Goal: Task Accomplishment & Management: Manage account settings

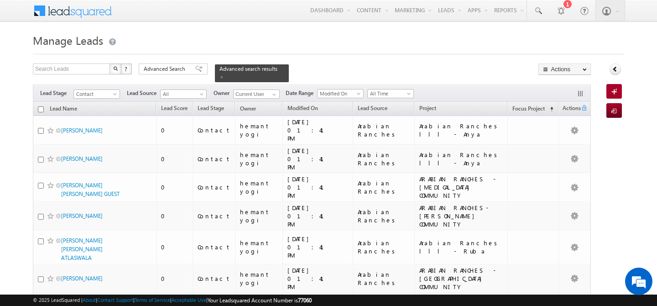
click at [38, 106] on input "checkbox" at bounding box center [41, 109] width 6 height 6
checkbox input "true"
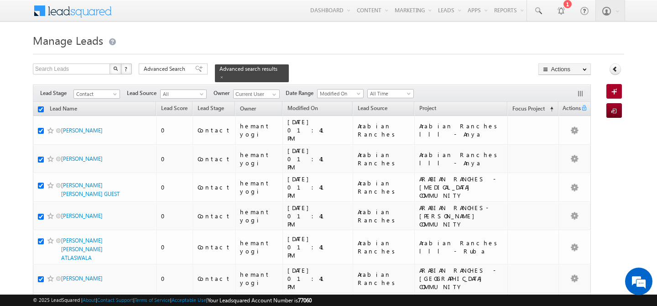
checkbox input "true"
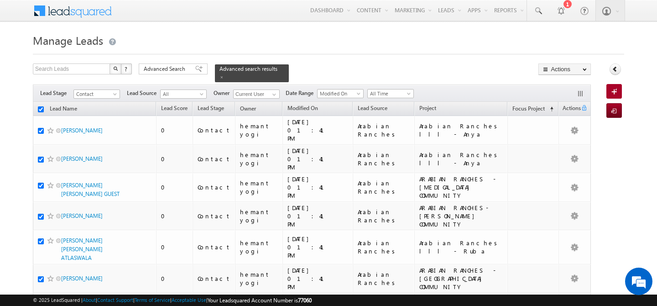
checkbox input "true"
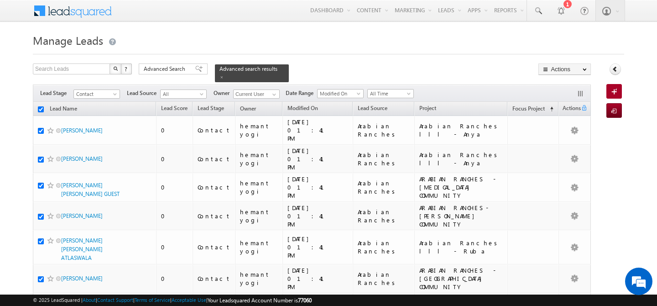
checkbox input "true"
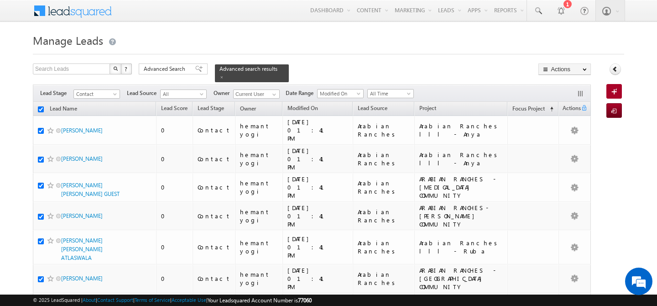
checkbox input "true"
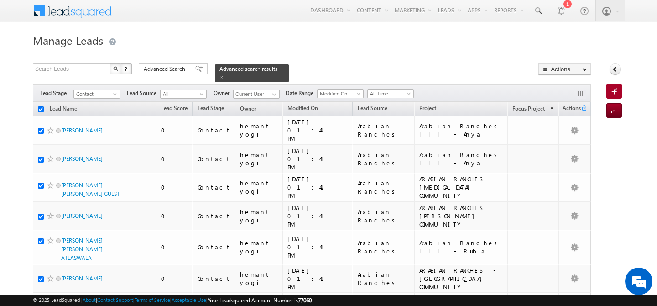
checkbox input "true"
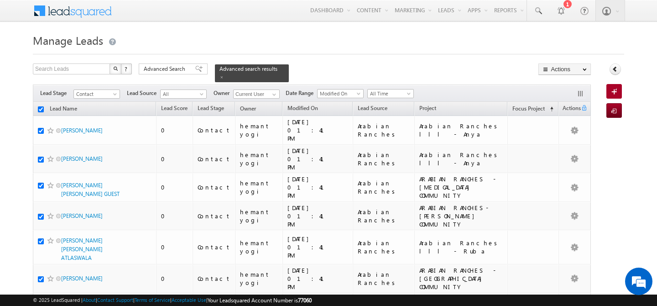
checkbox input "true"
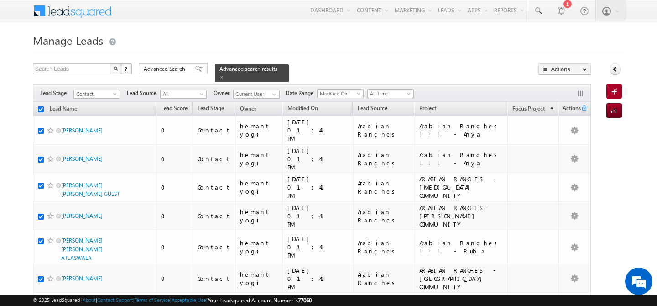
checkbox input "true"
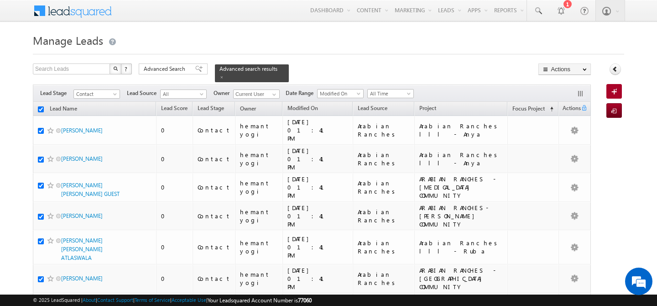
checkbox input "true"
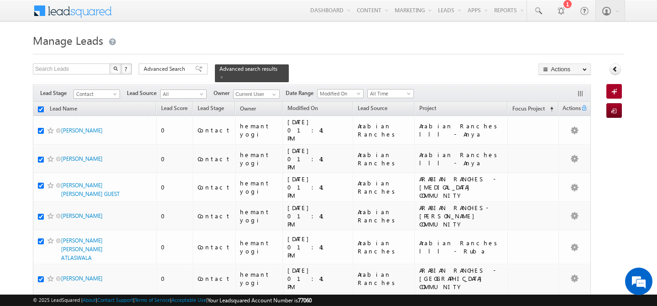
checkbox input "true"
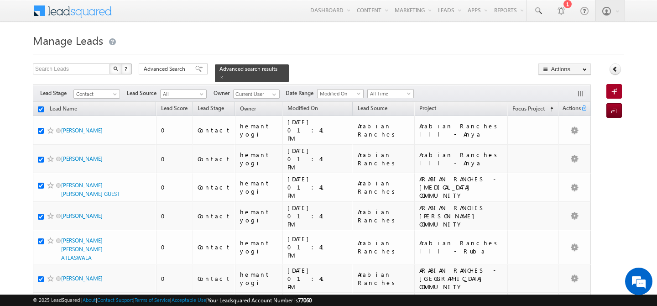
checkbox input "true"
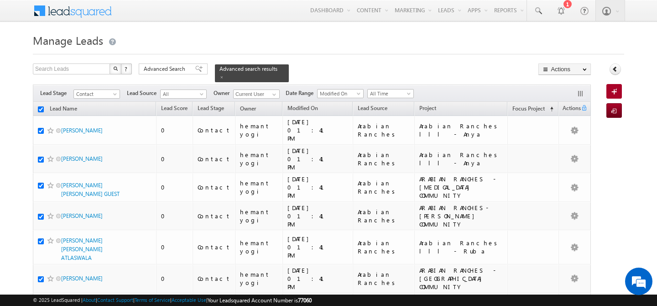
checkbox input "true"
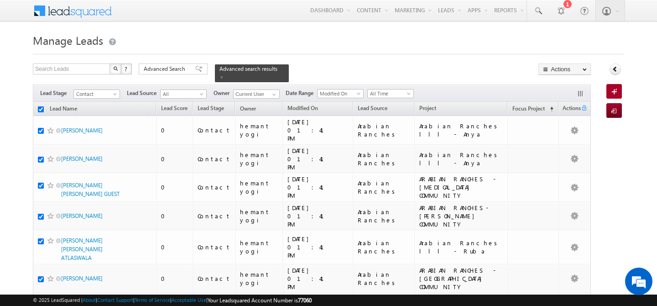
checkbox input "true"
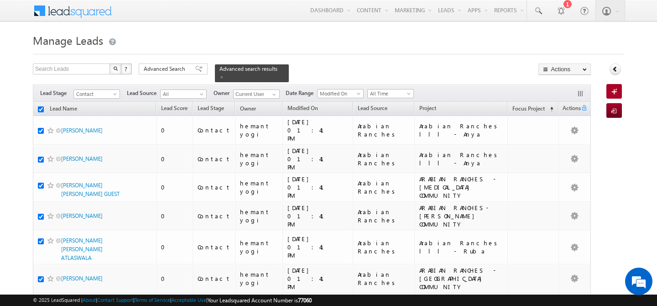
checkbox input "true"
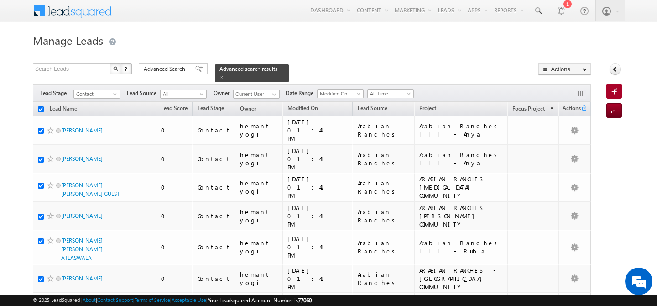
checkbox input "true"
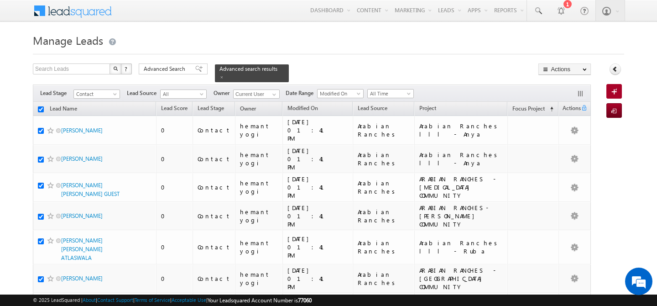
checkbox input "true"
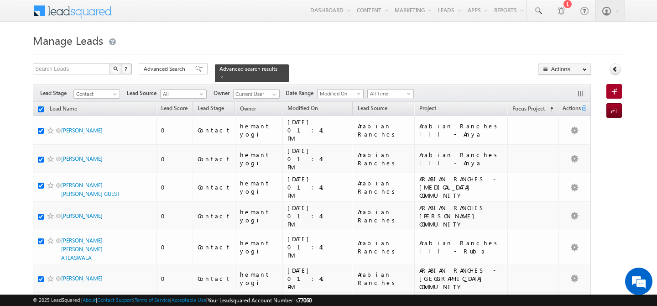
checkbox input "true"
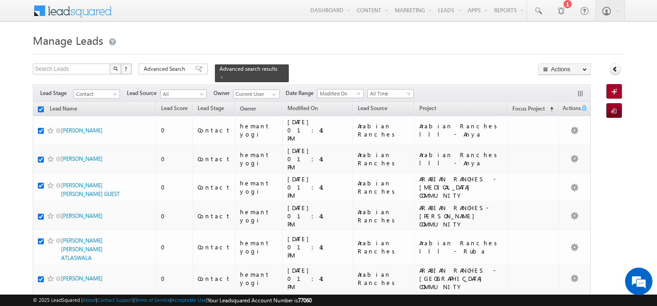
checkbox input "true"
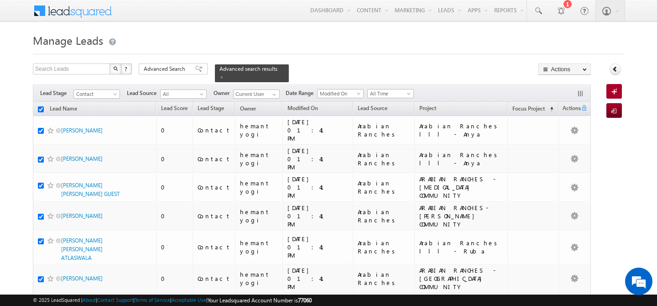
checkbox input "true"
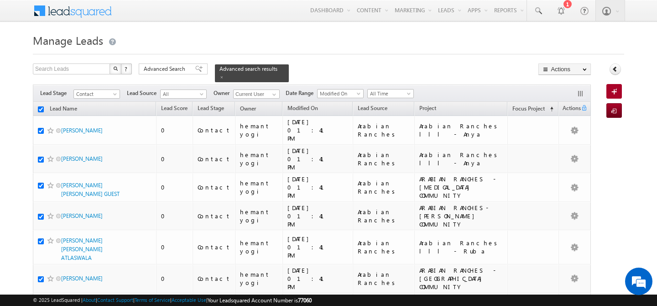
checkbox input "true"
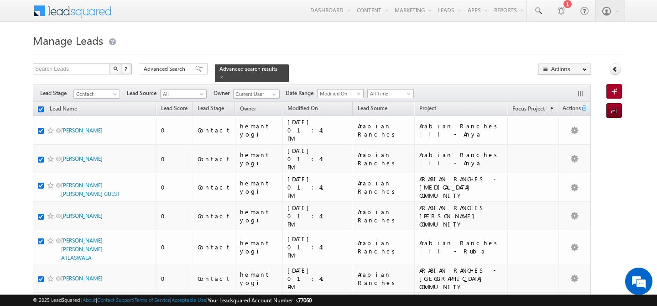
checkbox input "true"
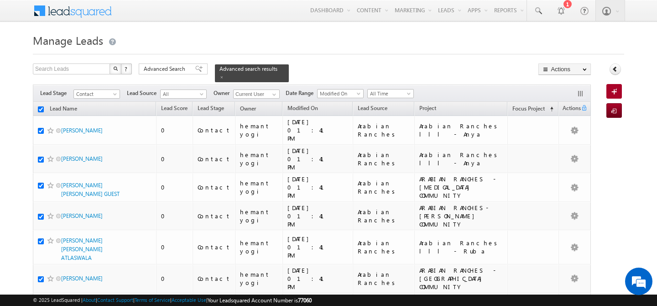
checkbox input "true"
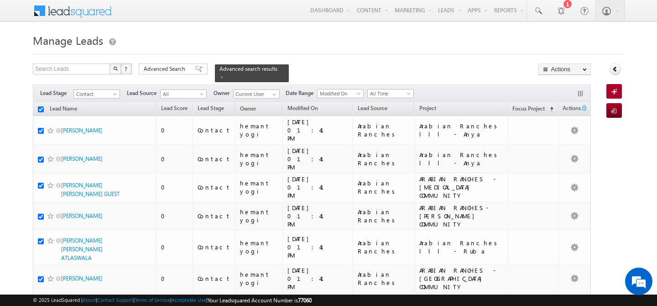
checkbox input "true"
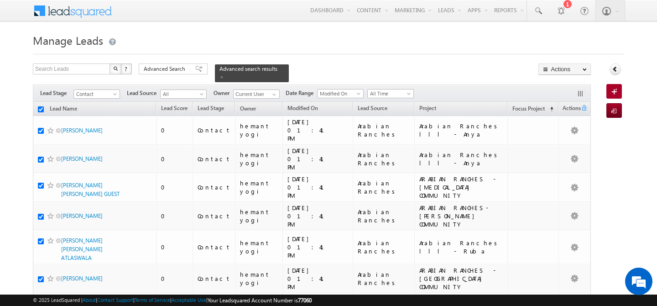
checkbox input "true"
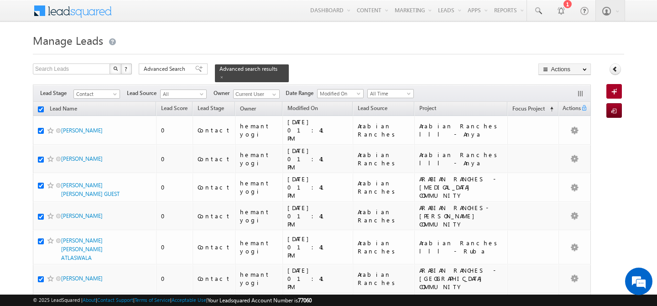
checkbox input "true"
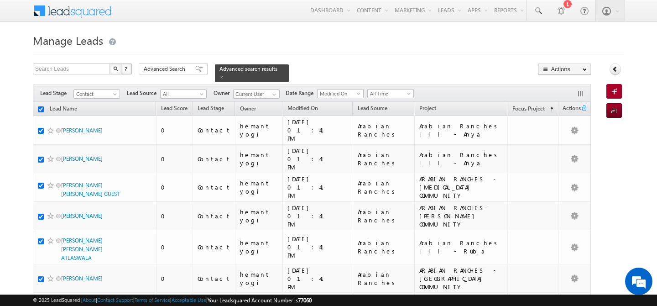
checkbox input "true"
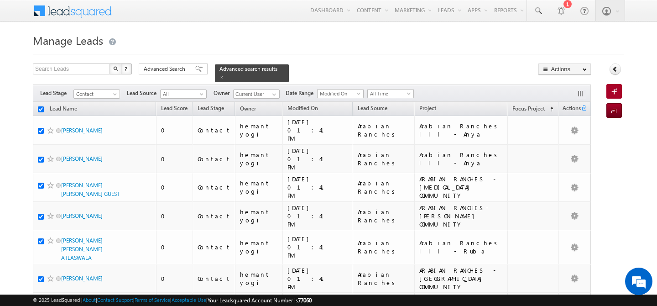
checkbox input "true"
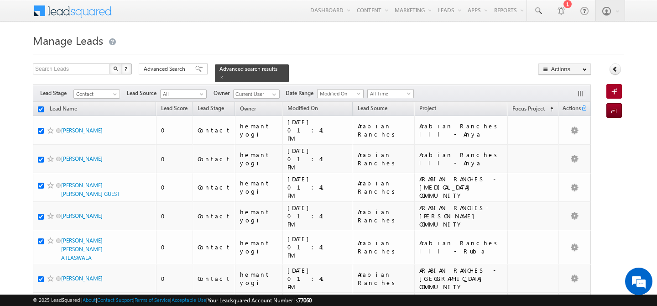
checkbox input "true"
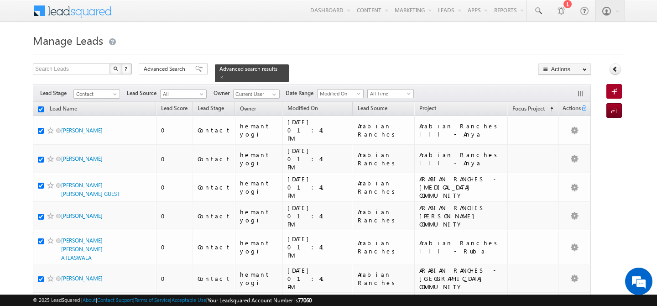
checkbox input "true"
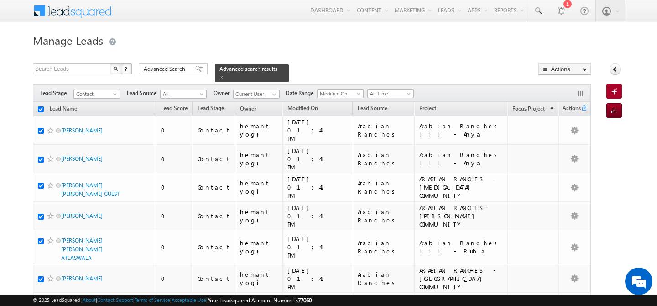
checkbox input "true"
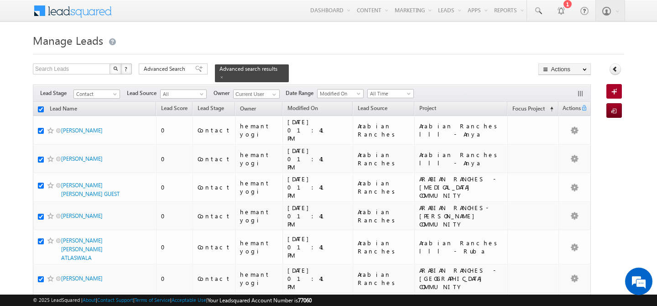
checkbox input "true"
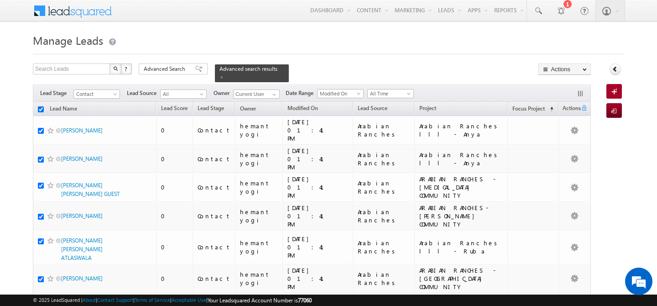
checkbox input "true"
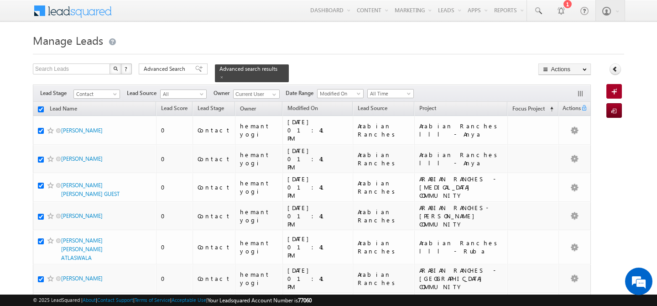
checkbox input "true"
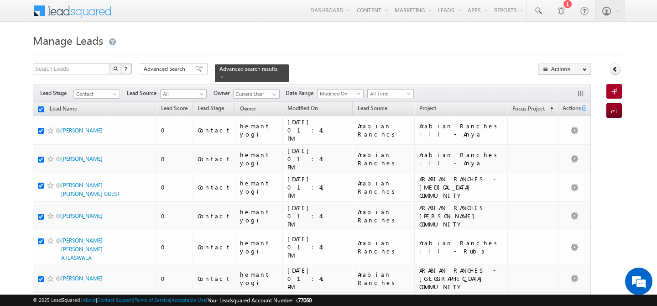
checkbox input "true"
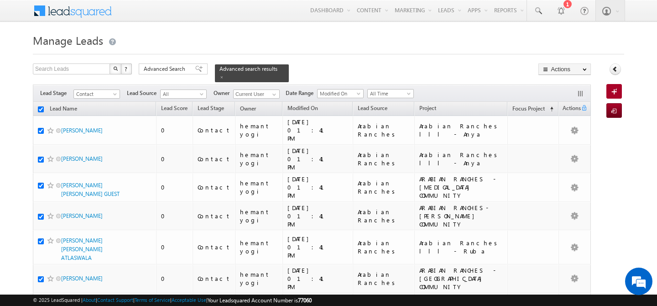
checkbox input "true"
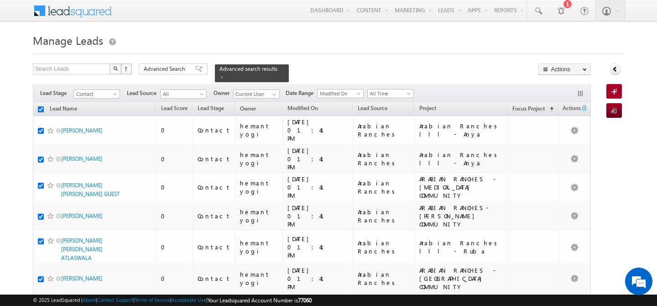
checkbox input "true"
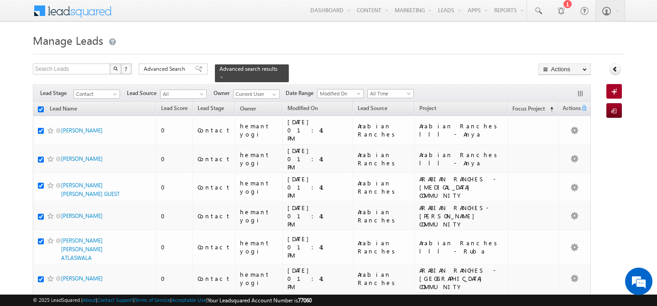
checkbox input "true"
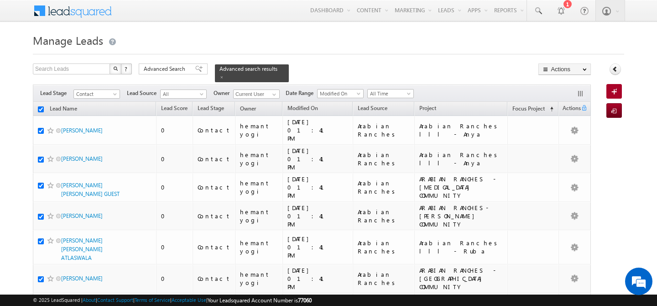
checkbox input "true"
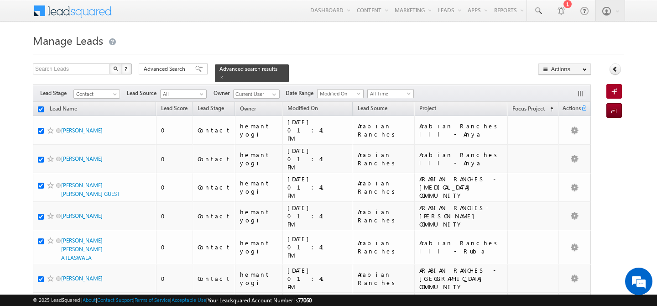
checkbox input "true"
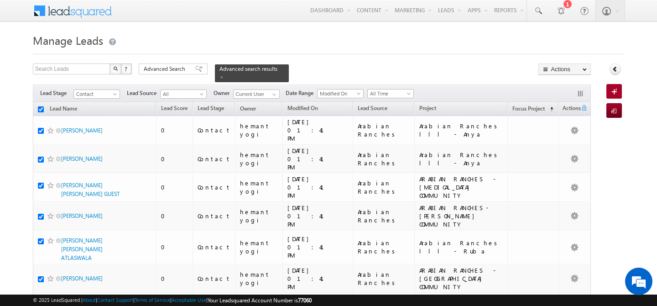
checkbox input "true"
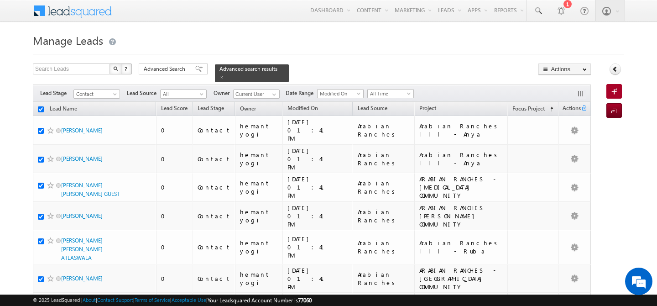
checkbox input "true"
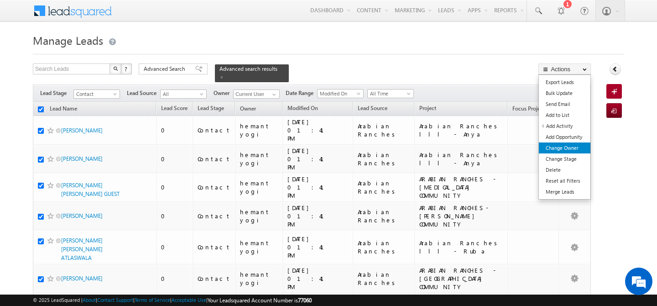
click at [569, 147] on link "Change Owner" at bounding box center [565, 147] width 52 height 11
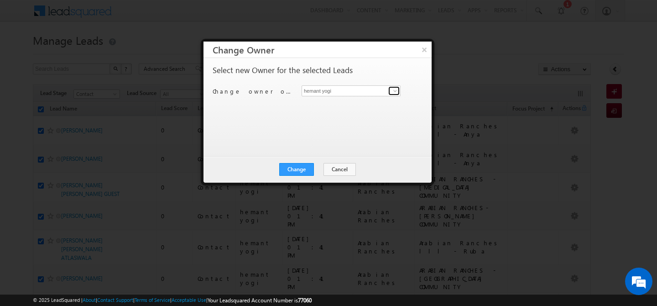
click at [396, 92] on span at bounding box center [394, 90] width 7 height 7
click at [363, 111] on span "[PERSON_NAME][EMAIL_ADDRESS][DOMAIN_NAME]" at bounding box center [346, 108] width 82 height 7
click at [300, 168] on button "Change" at bounding box center [296, 169] width 35 height 13
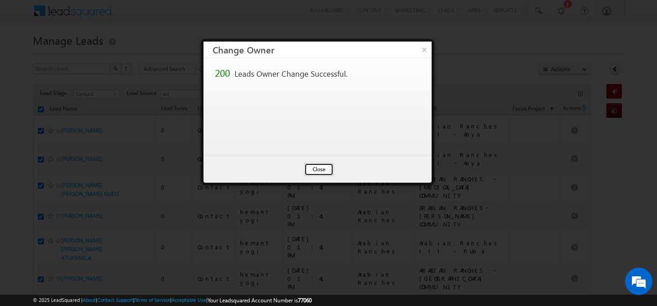
click at [311, 169] on button "Close" at bounding box center [318, 169] width 29 height 13
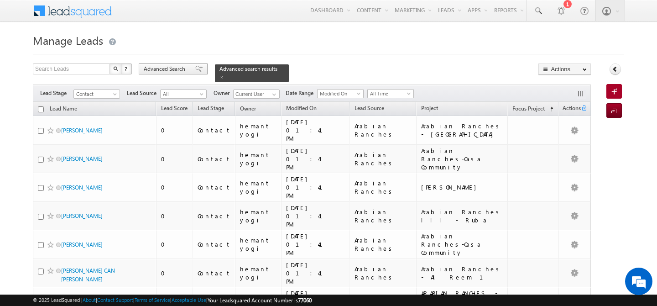
click at [167, 69] on span "Advanced Search" at bounding box center [166, 69] width 44 height 8
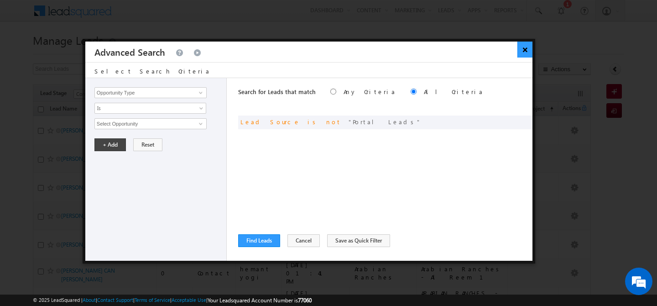
click at [522, 50] on button "×" at bounding box center [524, 50] width 15 height 16
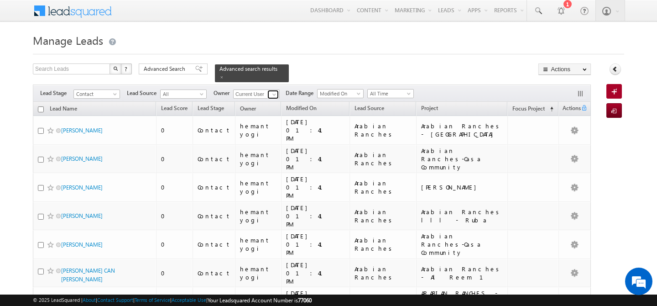
click at [275, 91] on span at bounding box center [273, 94] width 7 height 7
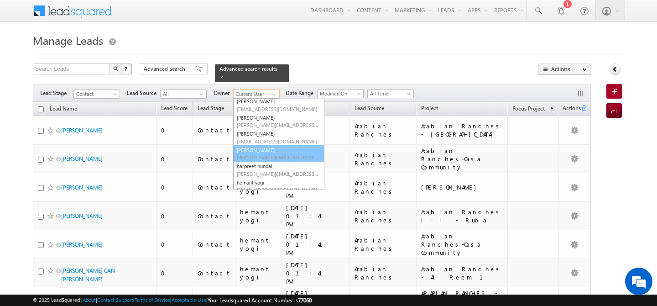
scroll to position [71, 0]
click at [273, 153] on span "[PERSON_NAME][EMAIL_ADDRESS][PERSON_NAME][DOMAIN_NAME]" at bounding box center [278, 156] width 82 height 7
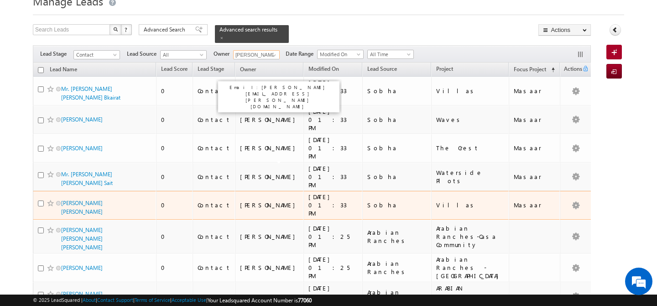
scroll to position [0, 0]
